Goal: Find contact information: Find contact information

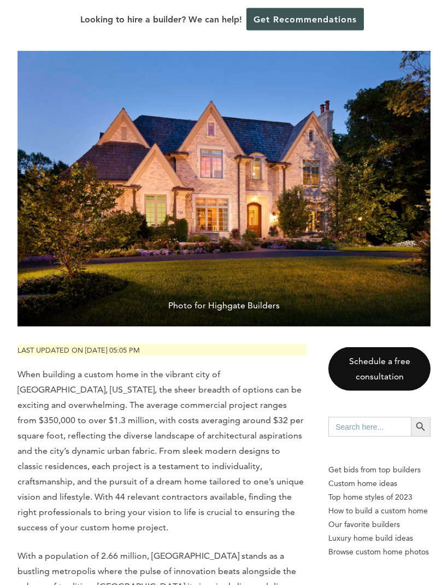
scroll to position [116, 0]
click at [363, 133] on img at bounding box center [223, 189] width 413 height 276
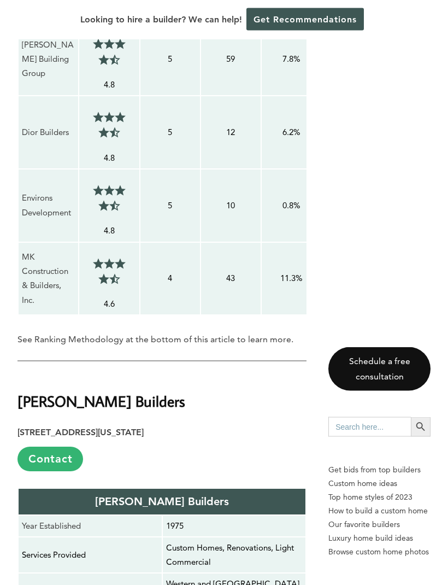
scroll to position [1745, 0]
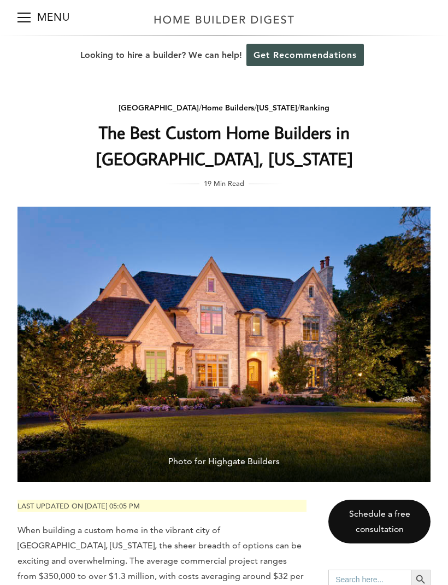
click at [115, 230] on img at bounding box center [223, 345] width 413 height 276
click at [368, 500] on link "Schedule a free consultation" at bounding box center [380, 522] width 102 height 44
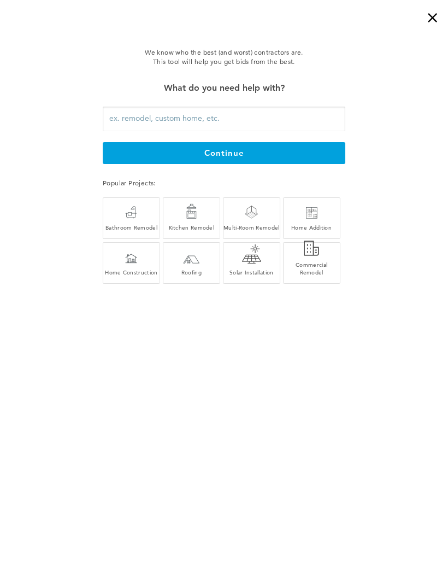
click at [124, 258] on div "Home Construction" at bounding box center [131, 265] width 56 height 21
type input "Home Construction"
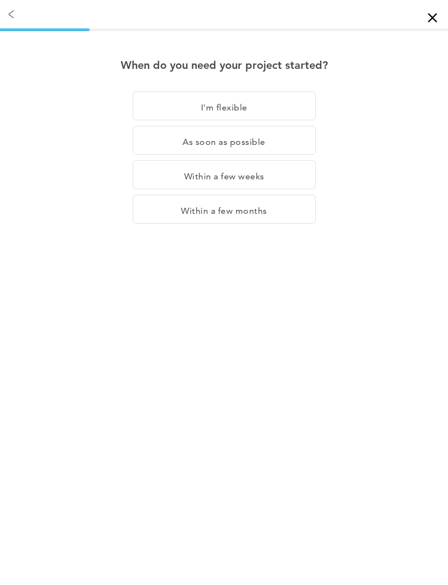
click at [281, 107] on div "I'm flexible" at bounding box center [224, 105] width 183 height 29
